Goal: Find specific page/section: Find specific page/section

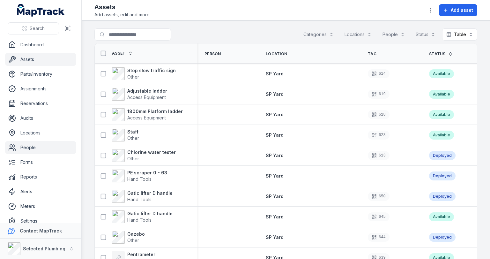
click at [30, 146] on link "People" at bounding box center [40, 147] width 71 height 13
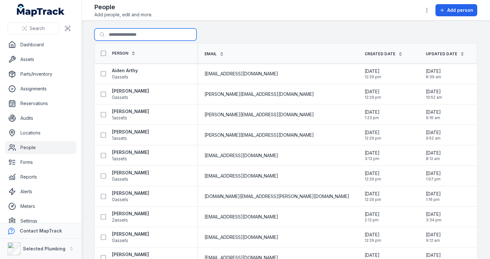
click at [137, 37] on input "Search for people" at bounding box center [145, 34] width 102 height 12
type input "*"
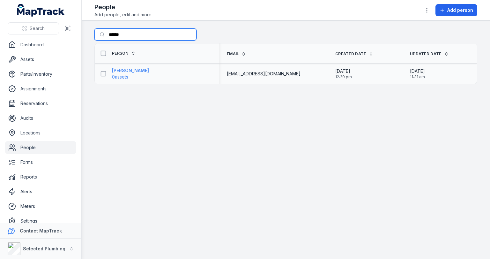
type input "******"
click at [128, 74] on span "0 assets" at bounding box center [120, 77] width 16 height 6
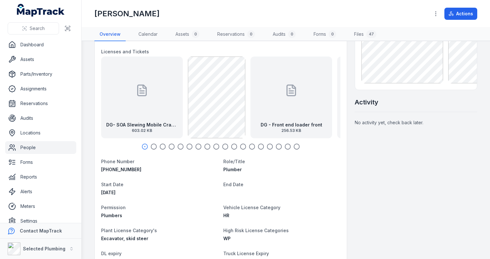
scroll to position [26, 0]
